Goal: Task Accomplishment & Management: Use online tool/utility

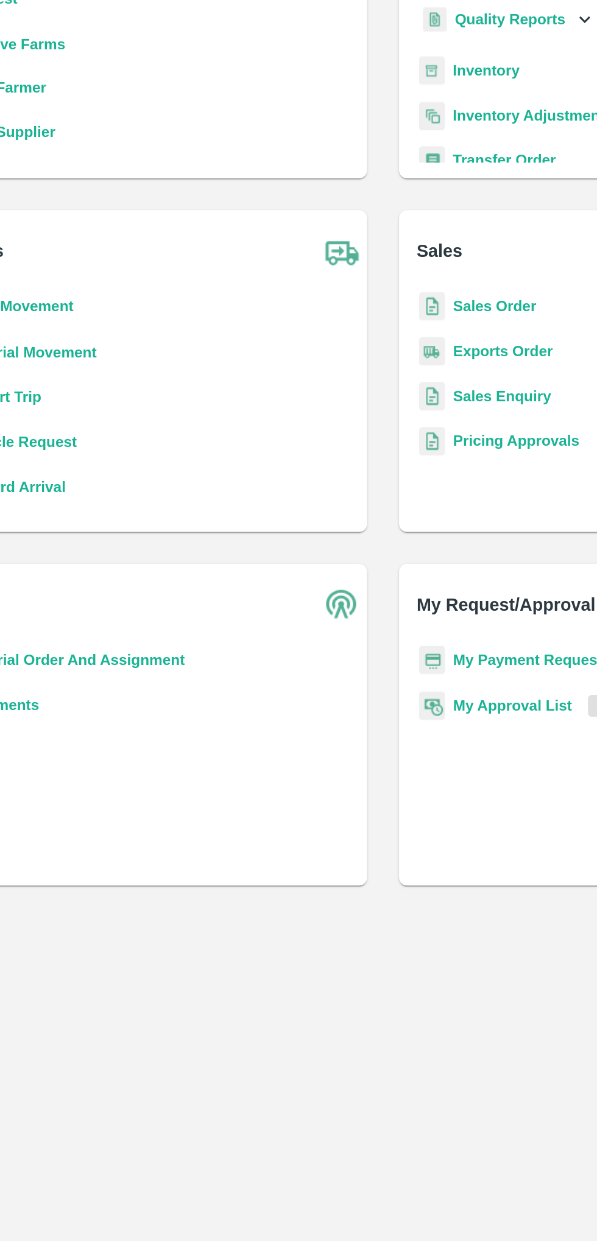
scroll to position [4, 0]
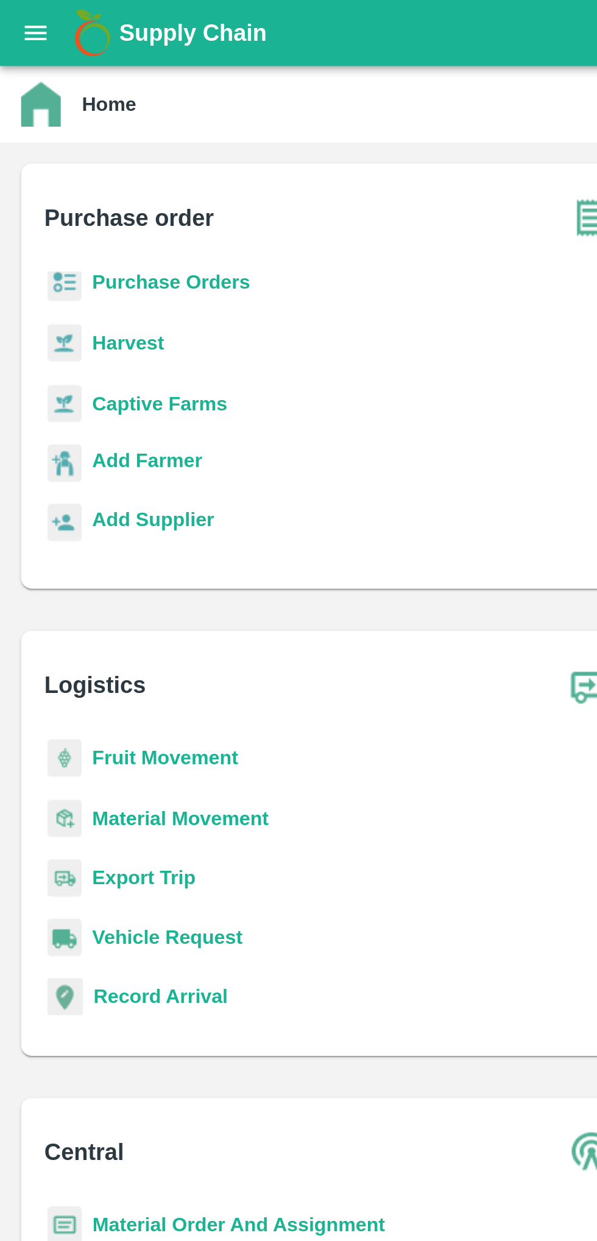
click at [4, 20] on button "open drawer" at bounding box center [16, 15] width 28 height 28
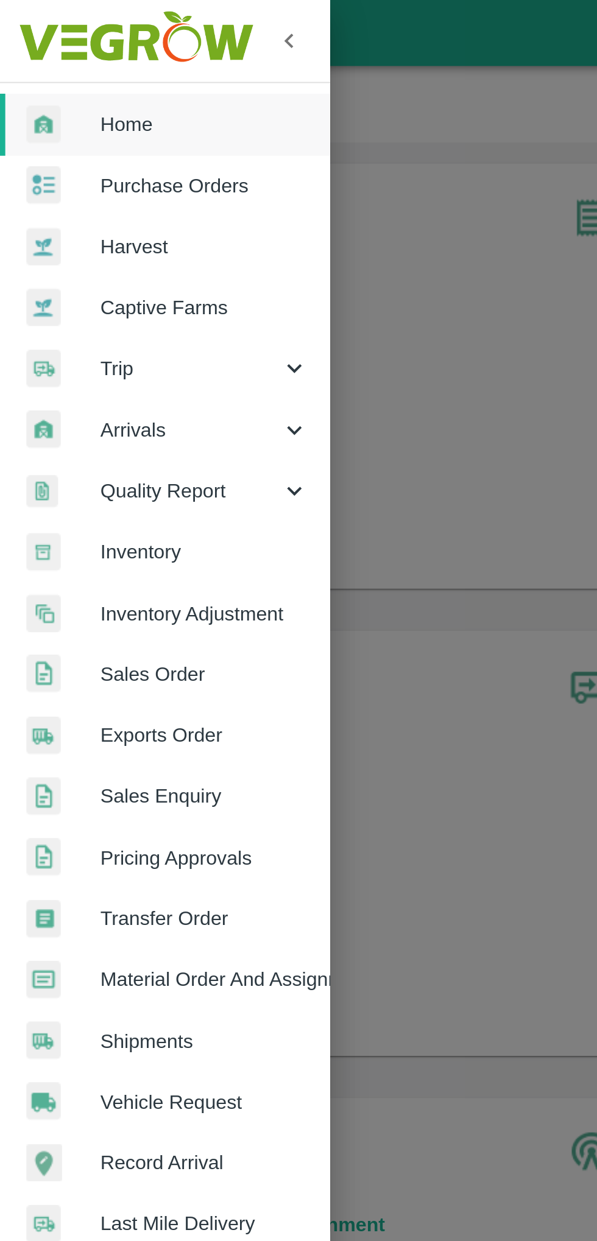
click at [96, 195] on span "Arrivals" at bounding box center [87, 198] width 83 height 13
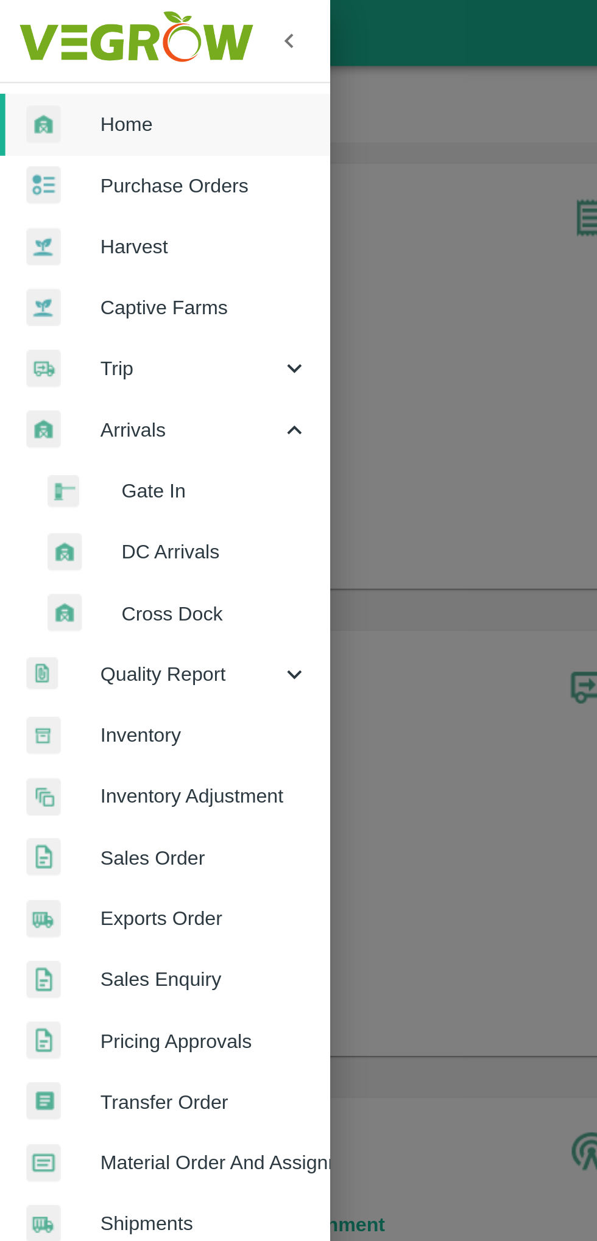
click at [97, 259] on span "DC Arrivals" at bounding box center [99, 254] width 86 height 13
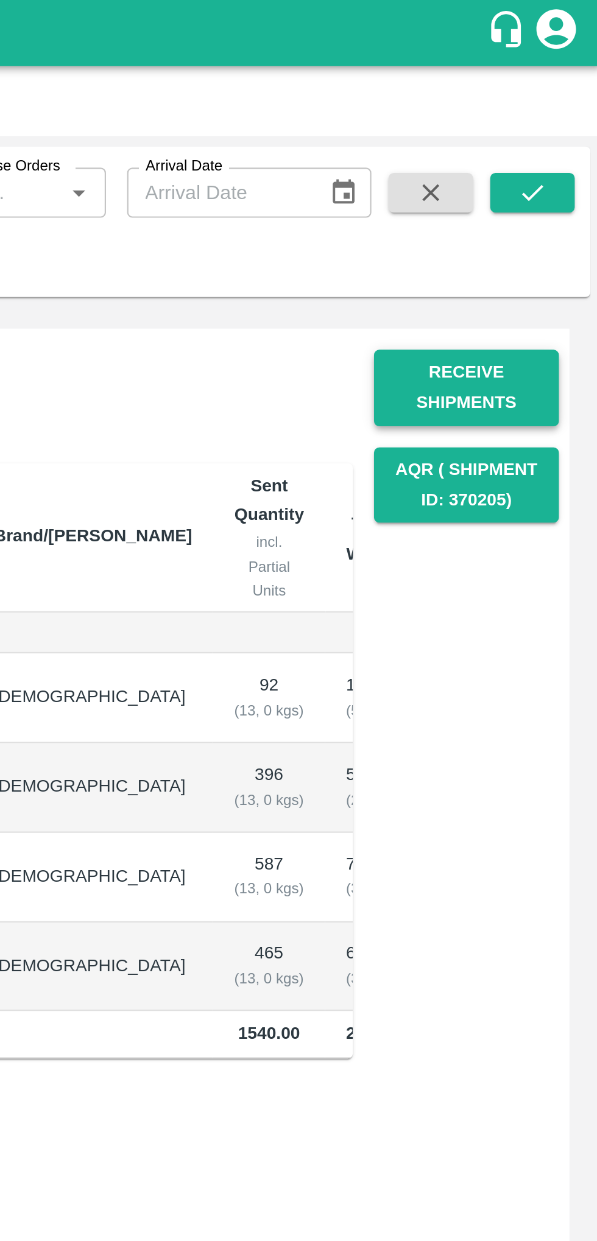
click at [546, 166] on button "Receive Shipments" at bounding box center [534, 178] width 85 height 35
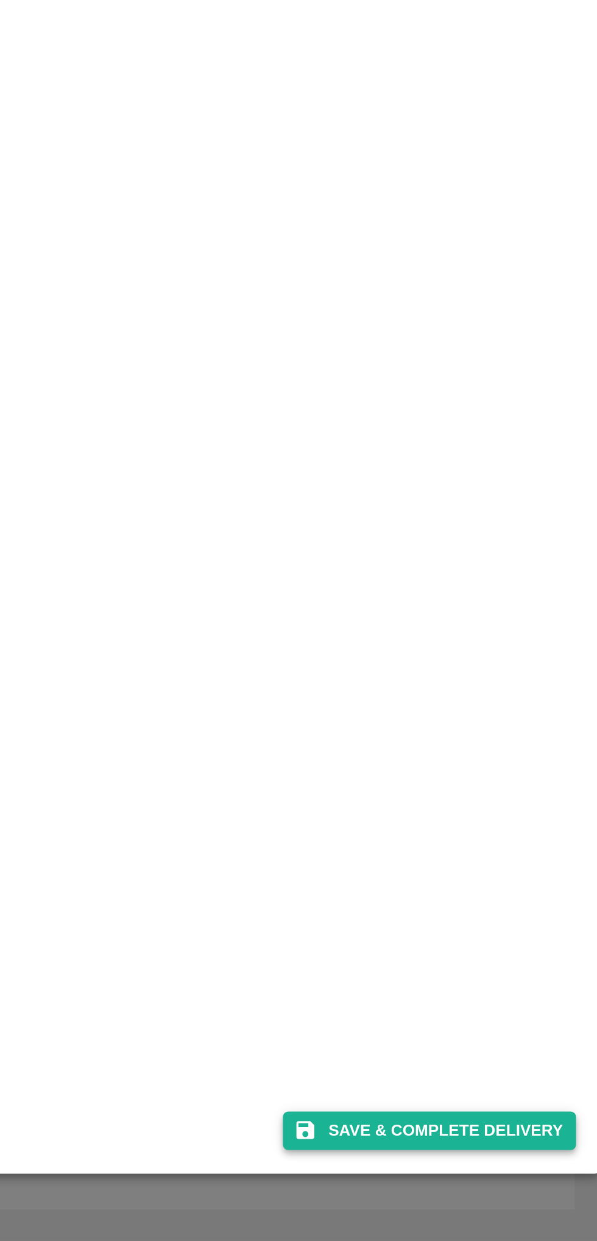
click at [521, 1190] on button "Save & Complete Delivery" at bounding box center [515, 1190] width 135 height 18
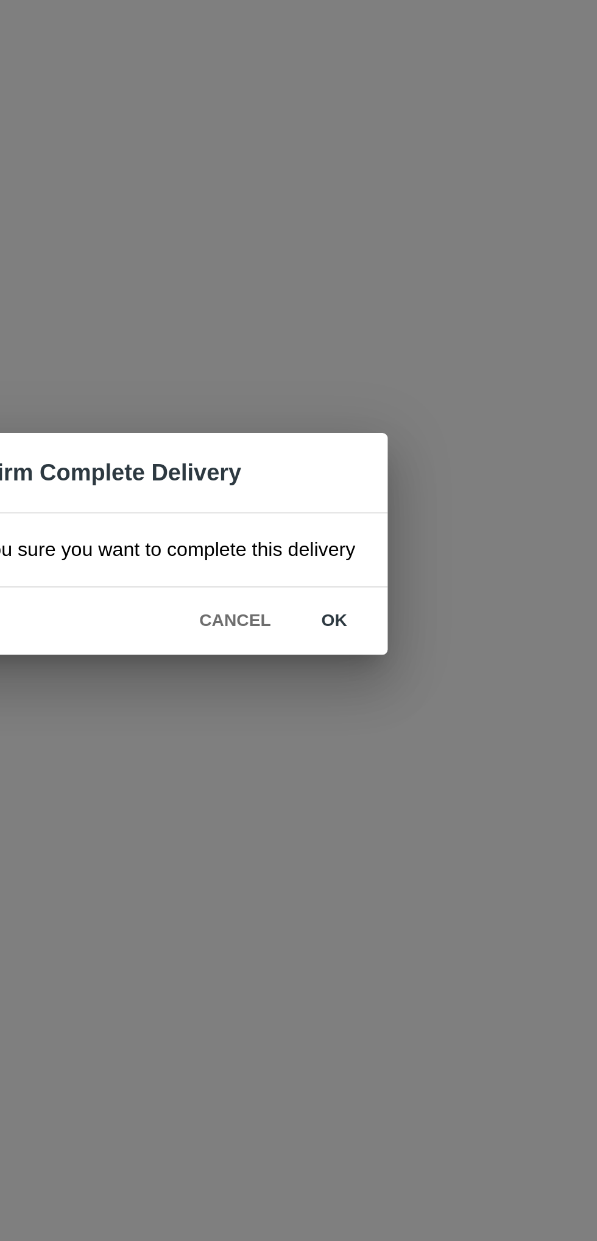
click at [376, 653] on button "ok" at bounding box center [383, 655] width 39 height 21
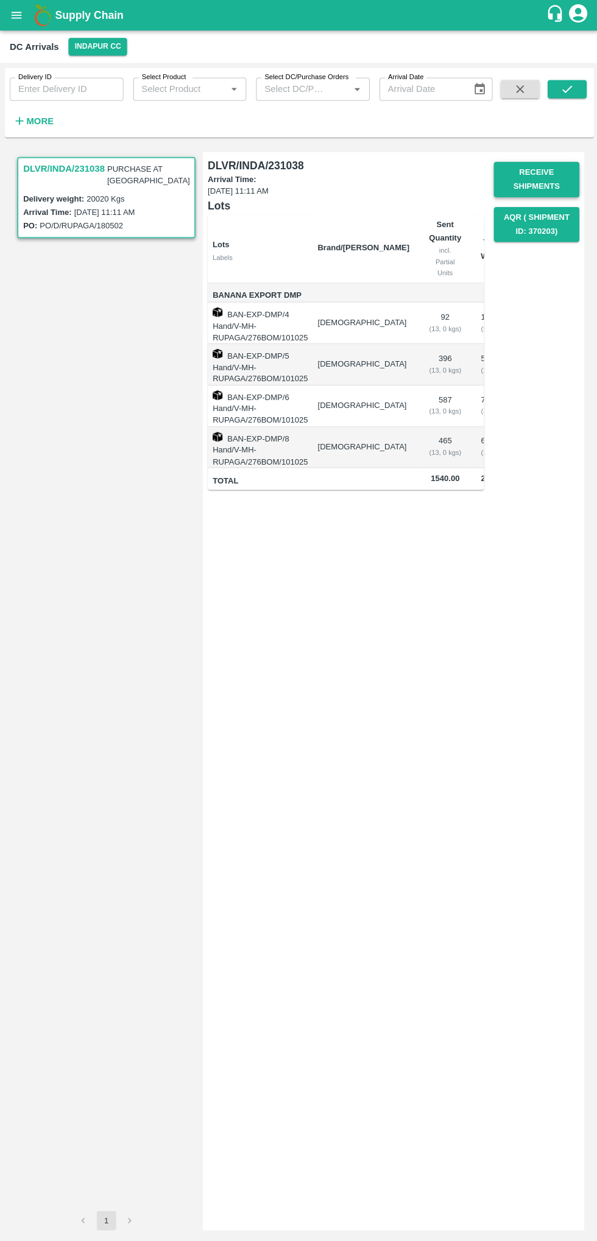
click at [536, 173] on button "Receive Shipments" at bounding box center [534, 178] width 85 height 35
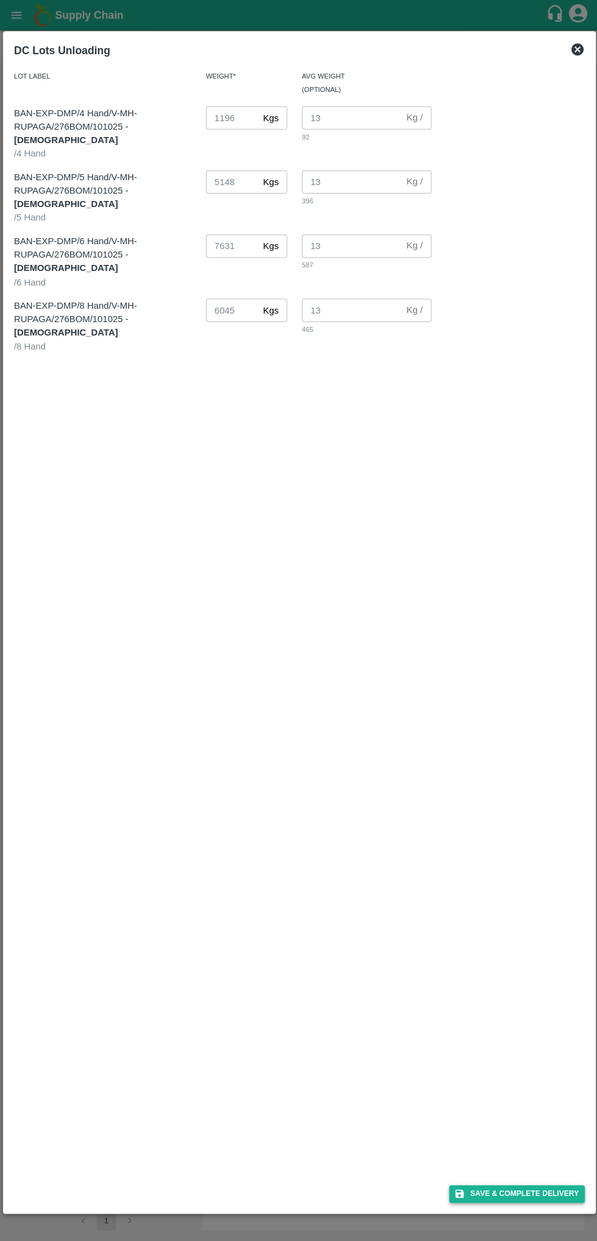
click at [522, 1190] on button "Save & Complete Delivery" at bounding box center [515, 1190] width 135 height 18
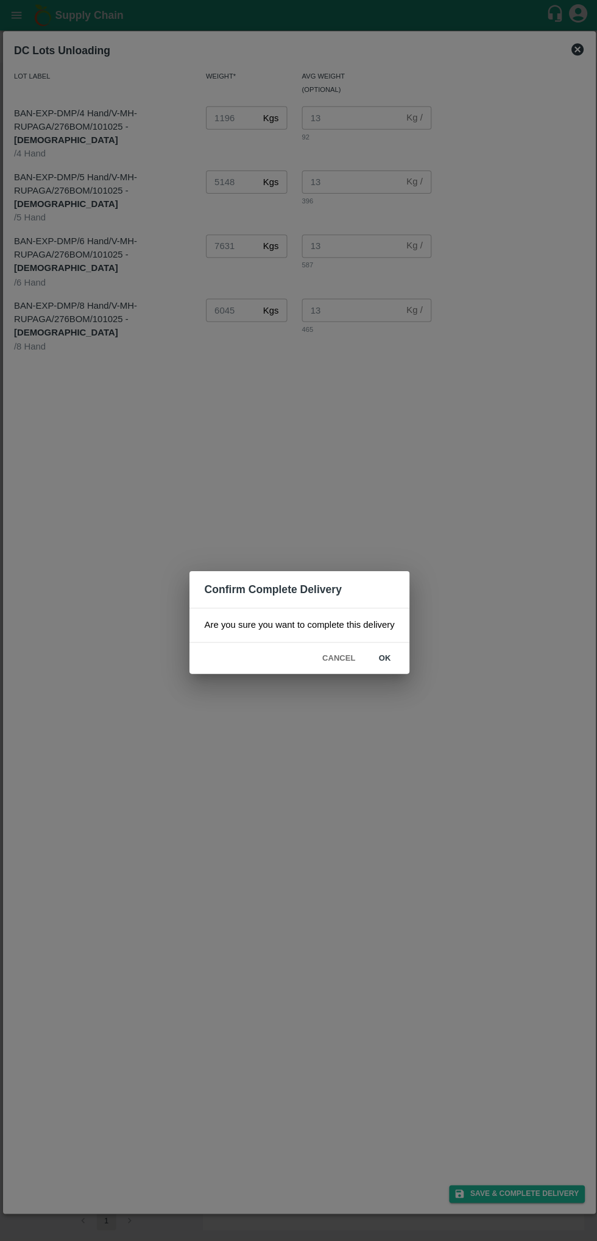
click at [379, 651] on button "ok" at bounding box center [383, 655] width 39 height 21
